Goal: Transaction & Acquisition: Purchase product/service

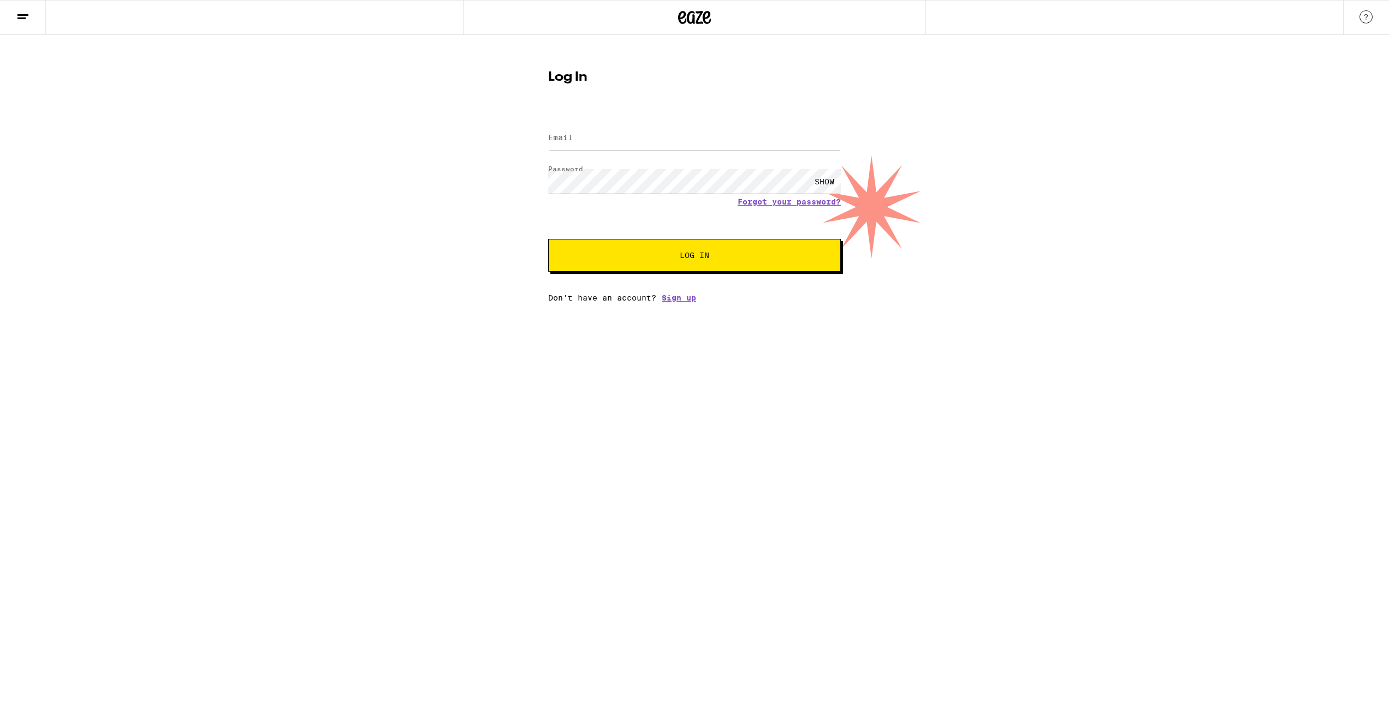
click at [701, 23] on icon at bounding box center [695, 17] width 16 height 13
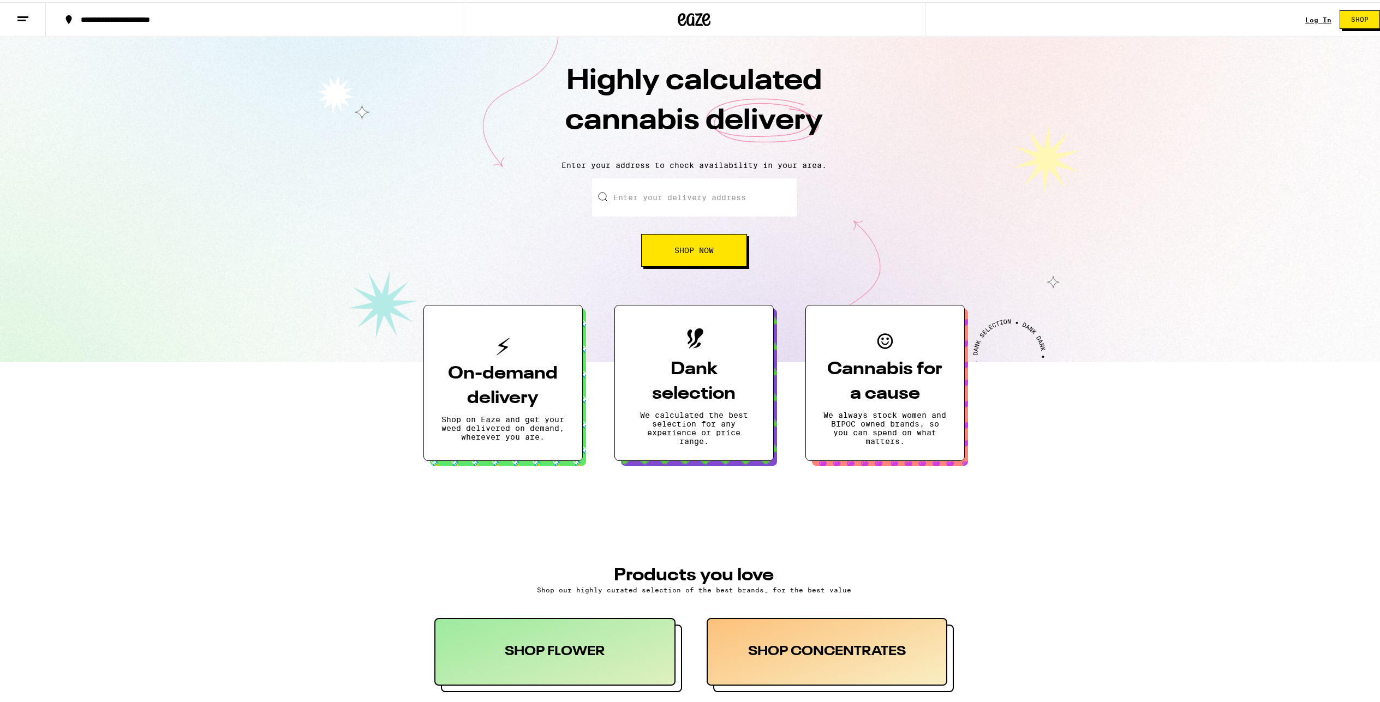
click at [701, 252] on span "Shop Now" at bounding box center [694, 249] width 39 height 8
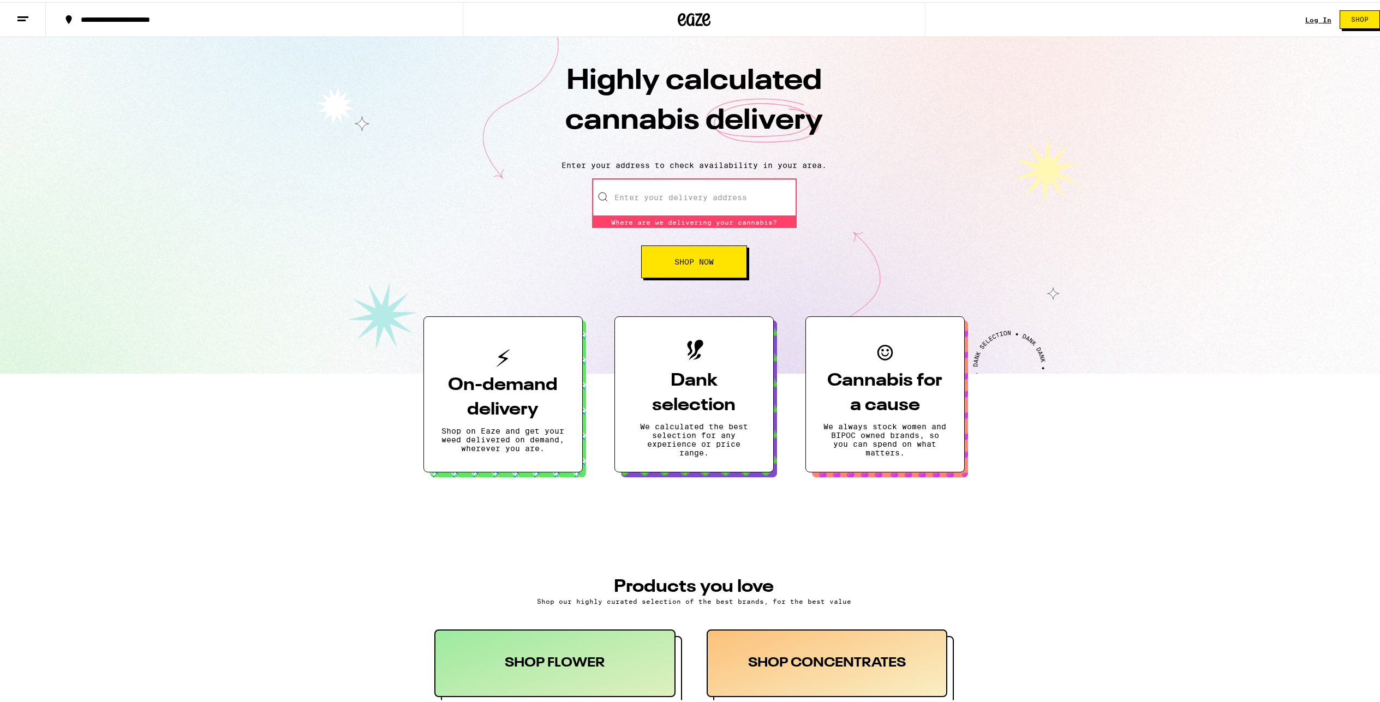
click at [699, 198] on input "Enter your delivery address" at bounding box center [694, 195] width 205 height 38
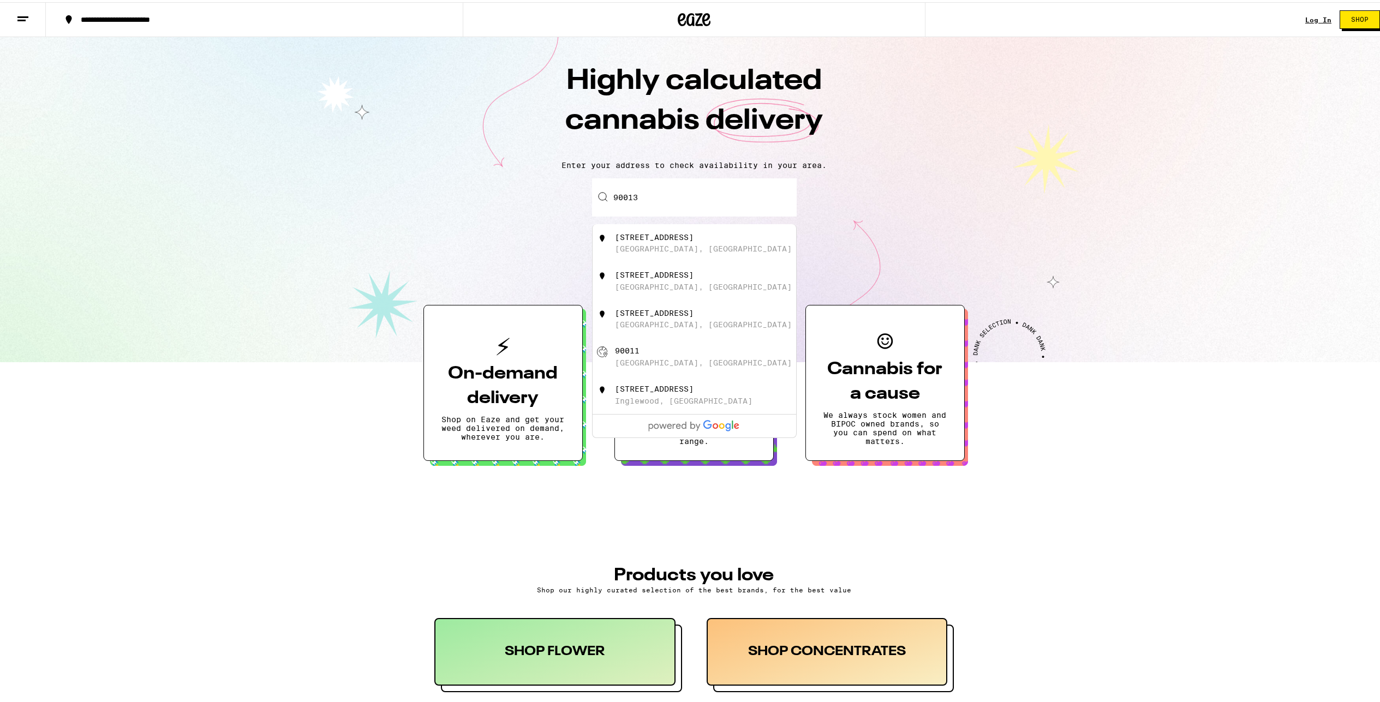
type input "[GEOGRAPHIC_DATA]"
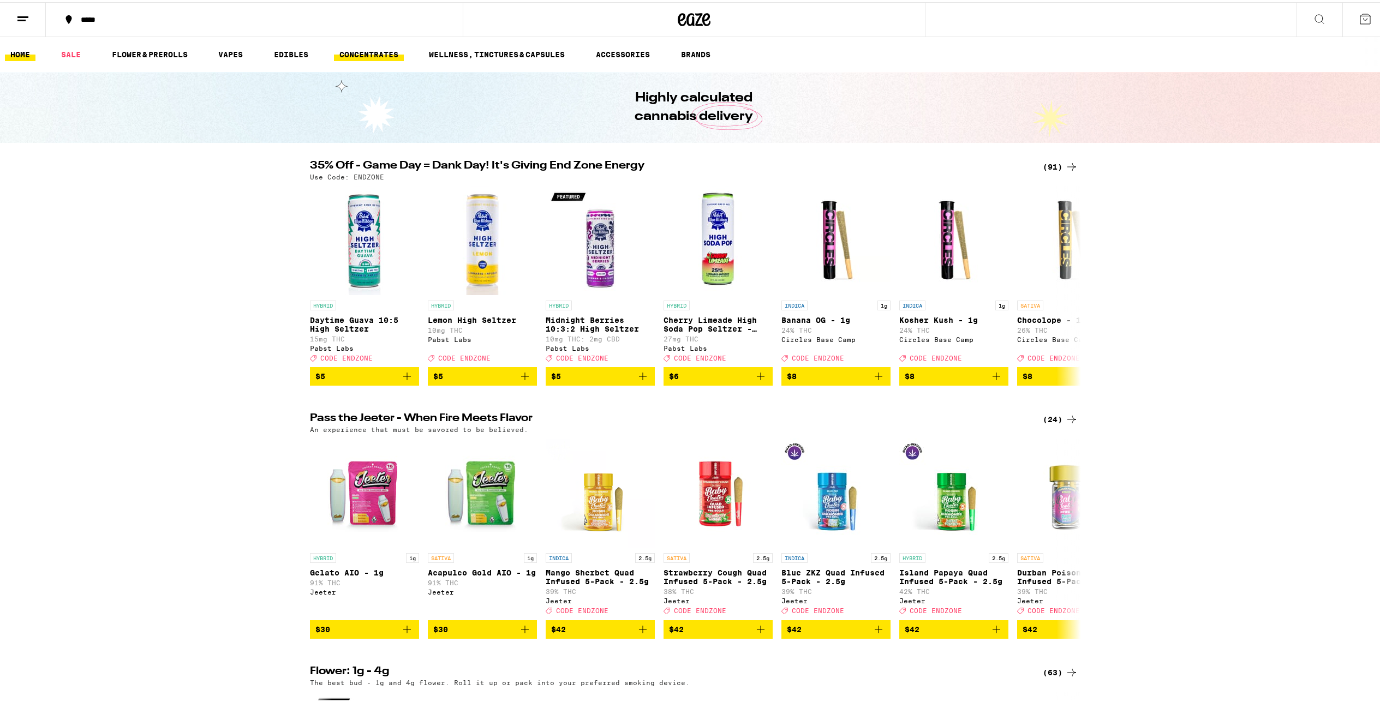
click at [350, 49] on link "CONCENTRATES" at bounding box center [369, 52] width 70 height 13
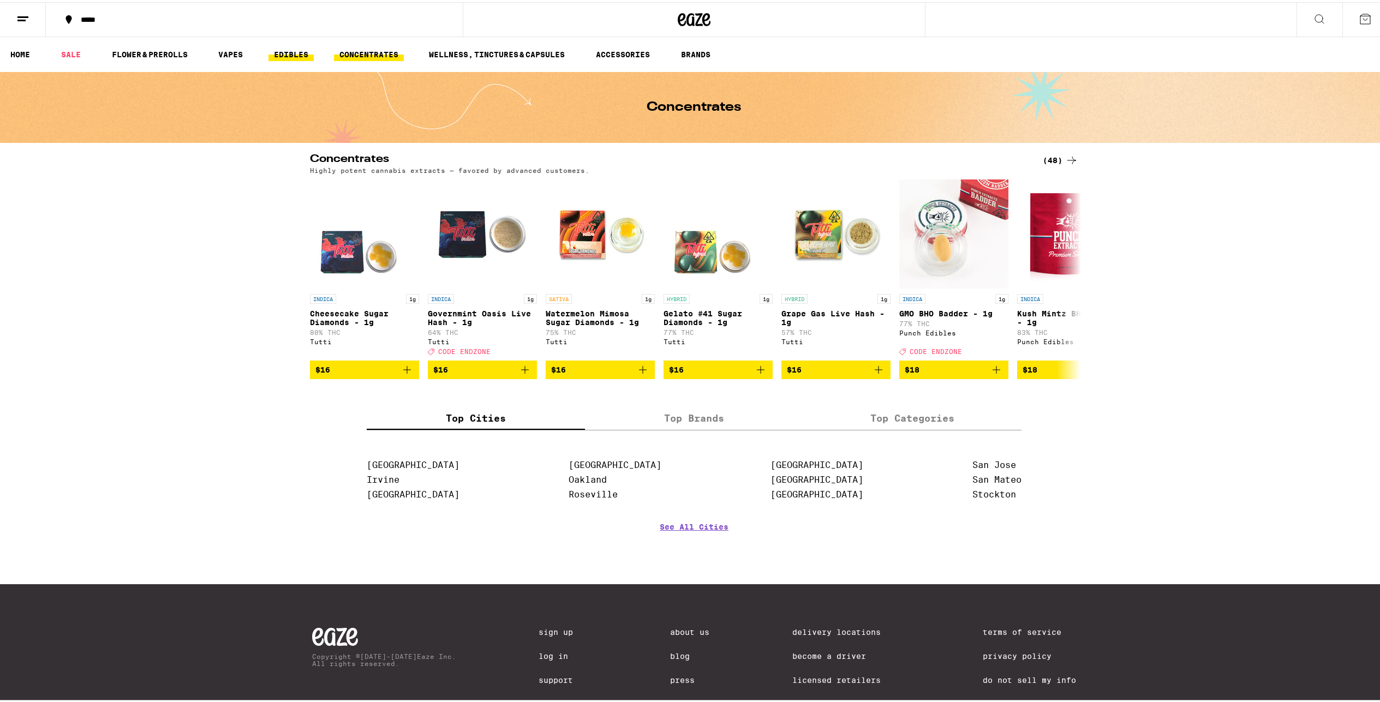
click at [282, 53] on link "EDIBLES" at bounding box center [291, 52] width 45 height 13
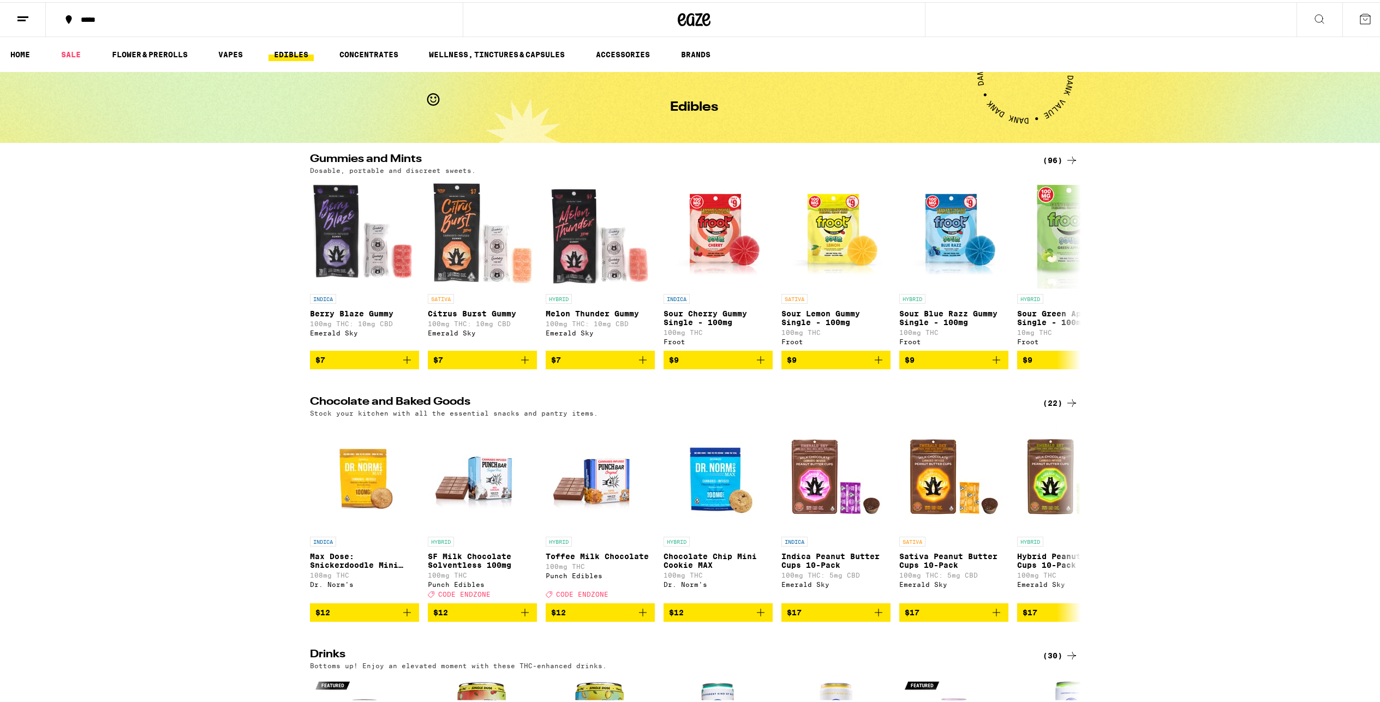
click at [19, 24] on button at bounding box center [23, 18] width 46 height 34
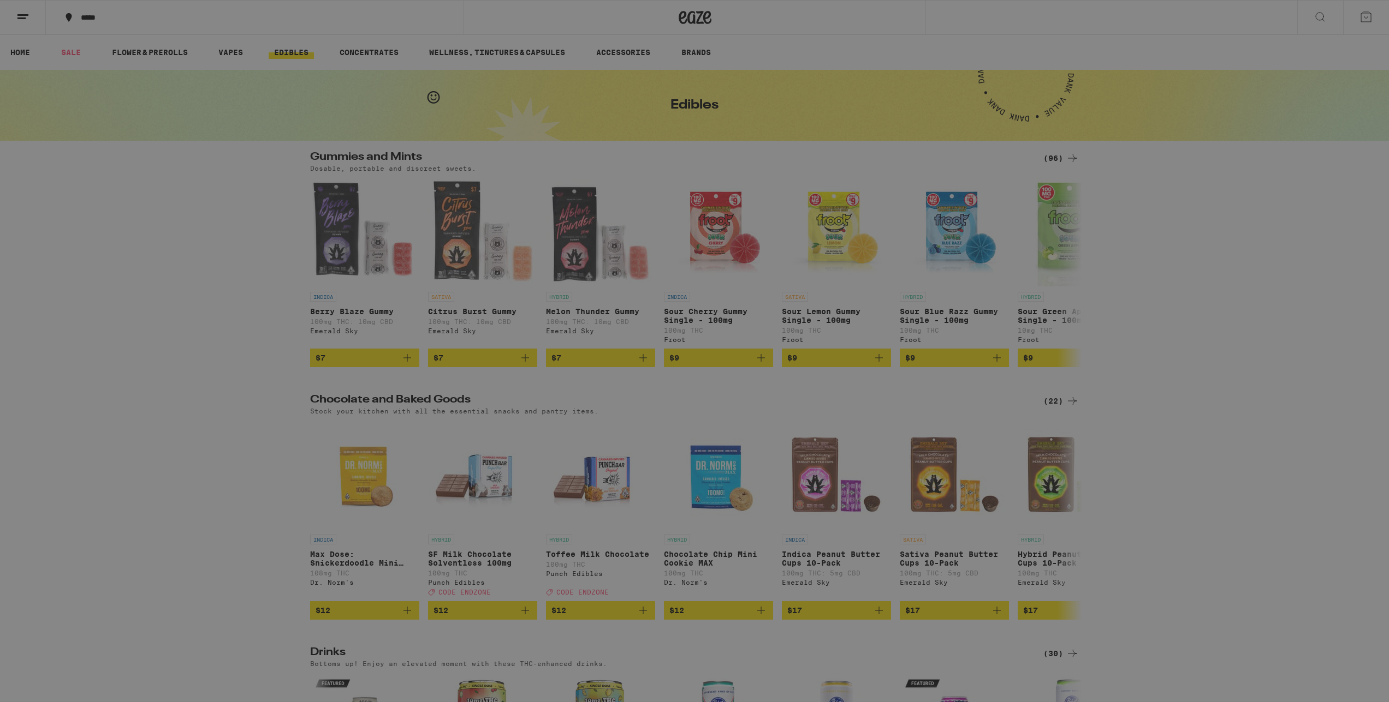
click at [242, 215] on icon at bounding box center [240, 212] width 13 height 13
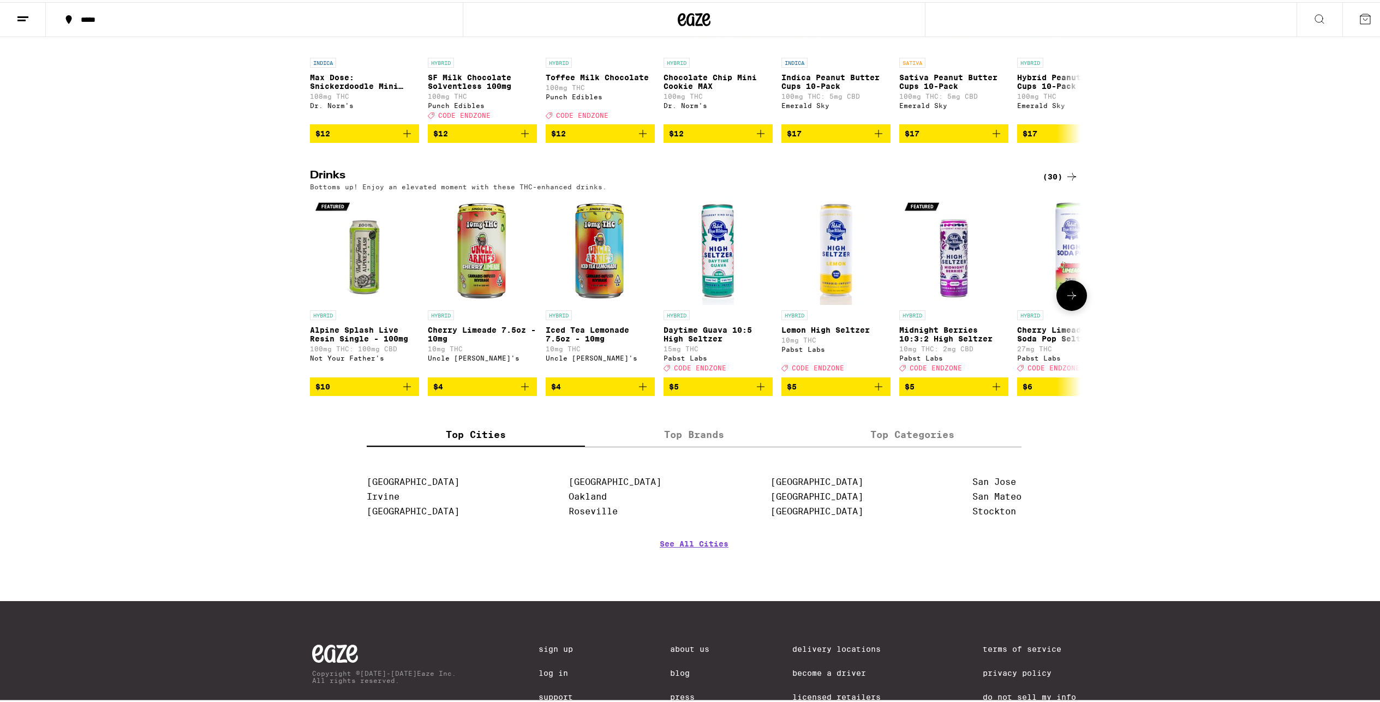
scroll to position [472, 0]
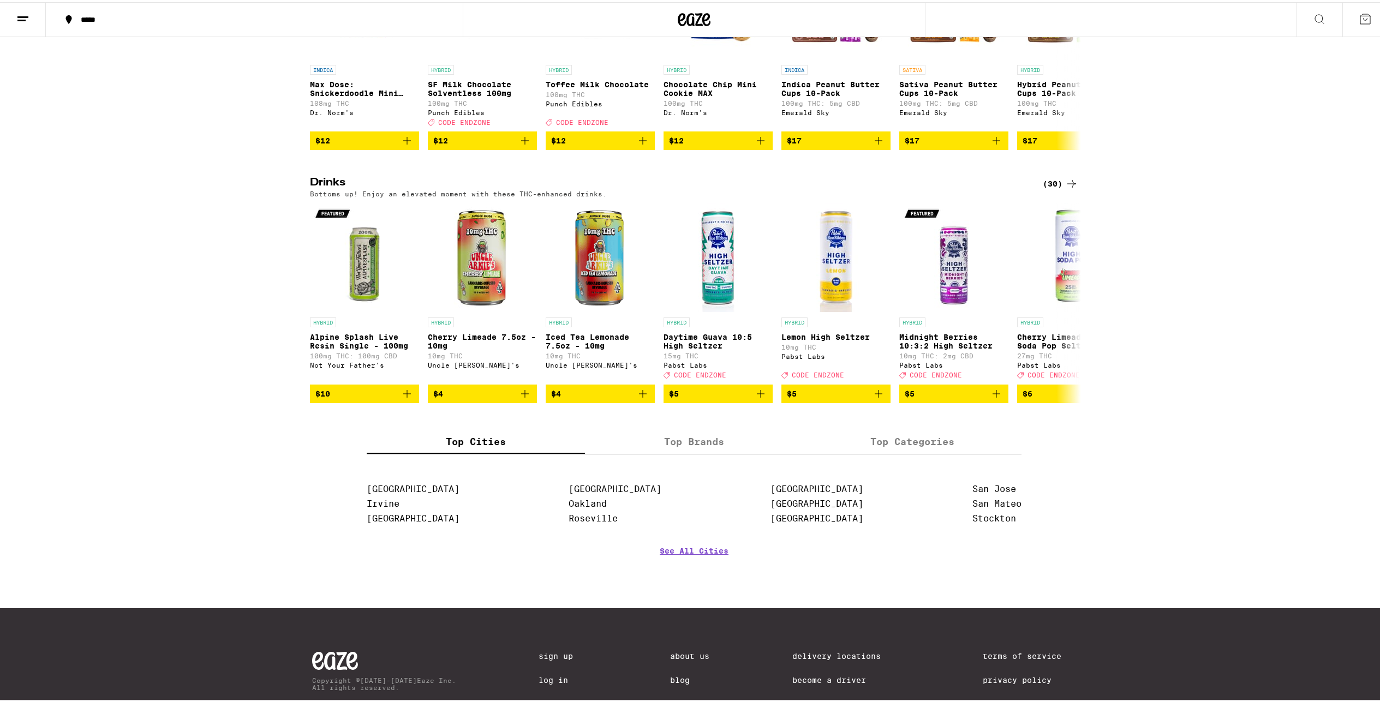
click at [319, 188] on h2 "Drinks" at bounding box center [667, 181] width 715 height 13
click at [1065, 188] on icon at bounding box center [1071, 181] width 13 height 13
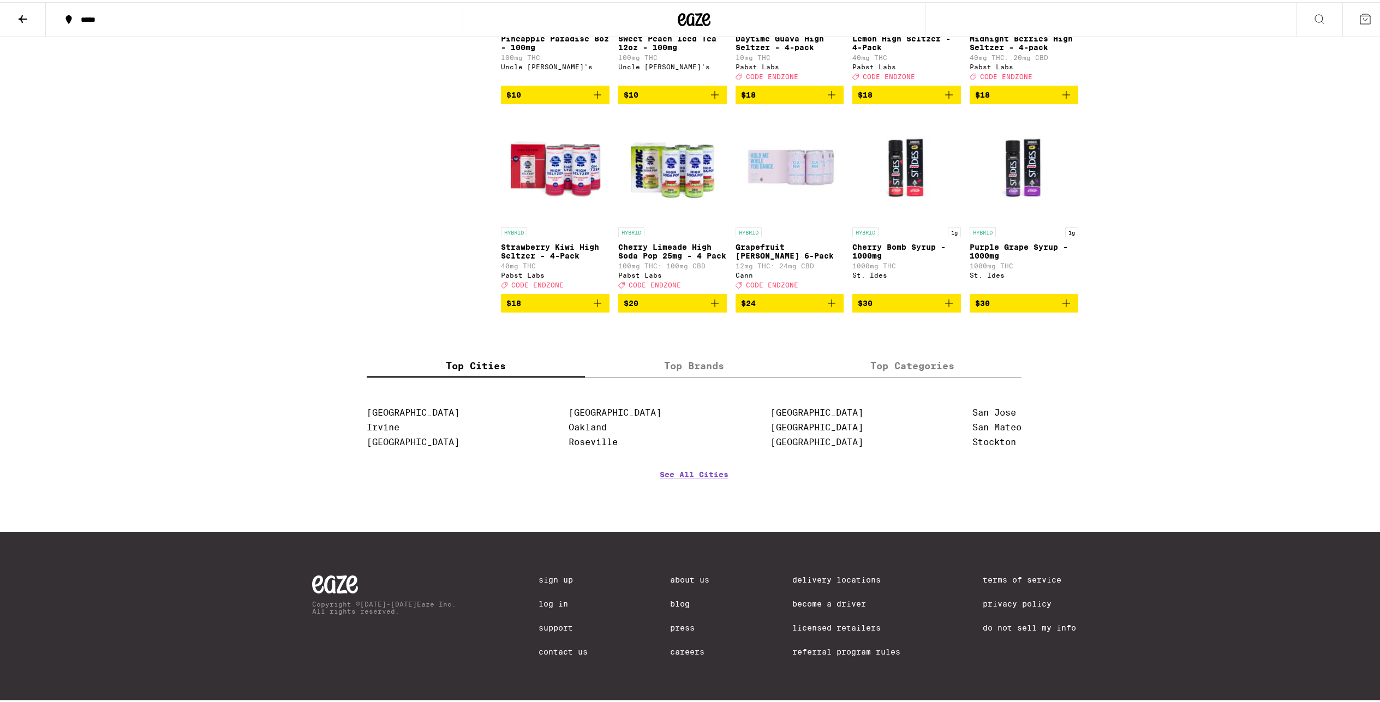
scroll to position [1125, 0]
click at [791, 419] on ul "Sacramento [GEOGRAPHIC_DATA] [GEOGRAPHIC_DATA]" at bounding box center [817, 428] width 93 height 44
click at [796, 410] on link "[GEOGRAPHIC_DATA]" at bounding box center [817, 411] width 93 height 10
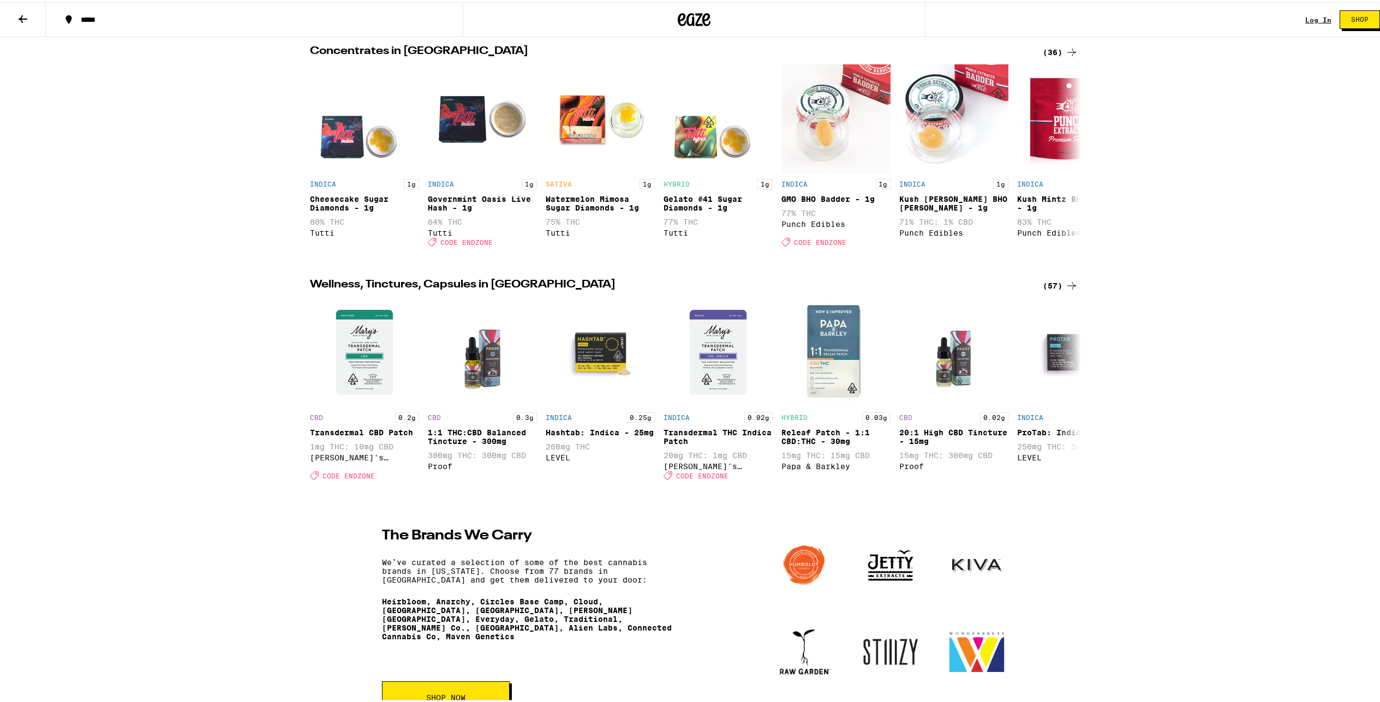
scroll to position [919, 0]
